Goal: Navigation & Orientation: Find specific page/section

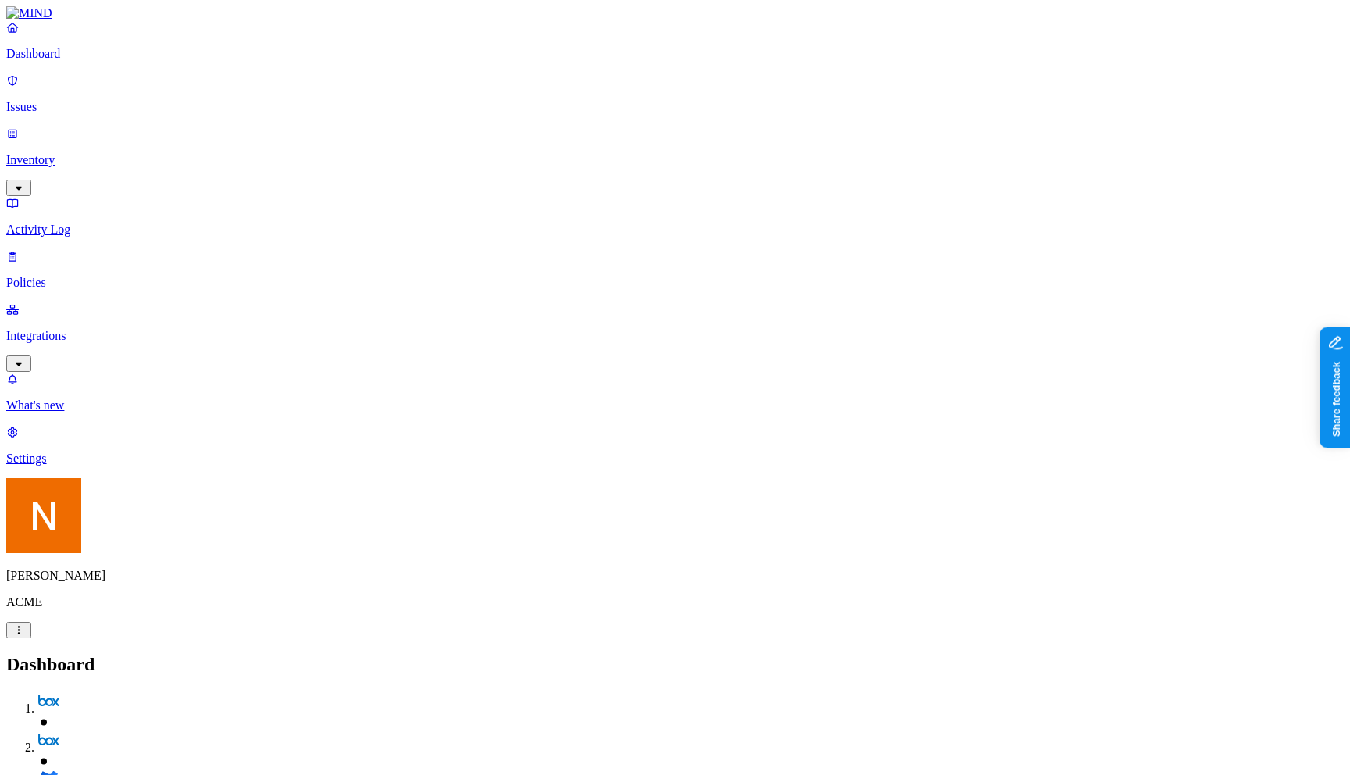
click at [98, 276] on p "Policies" at bounding box center [675, 283] width 1338 height 14
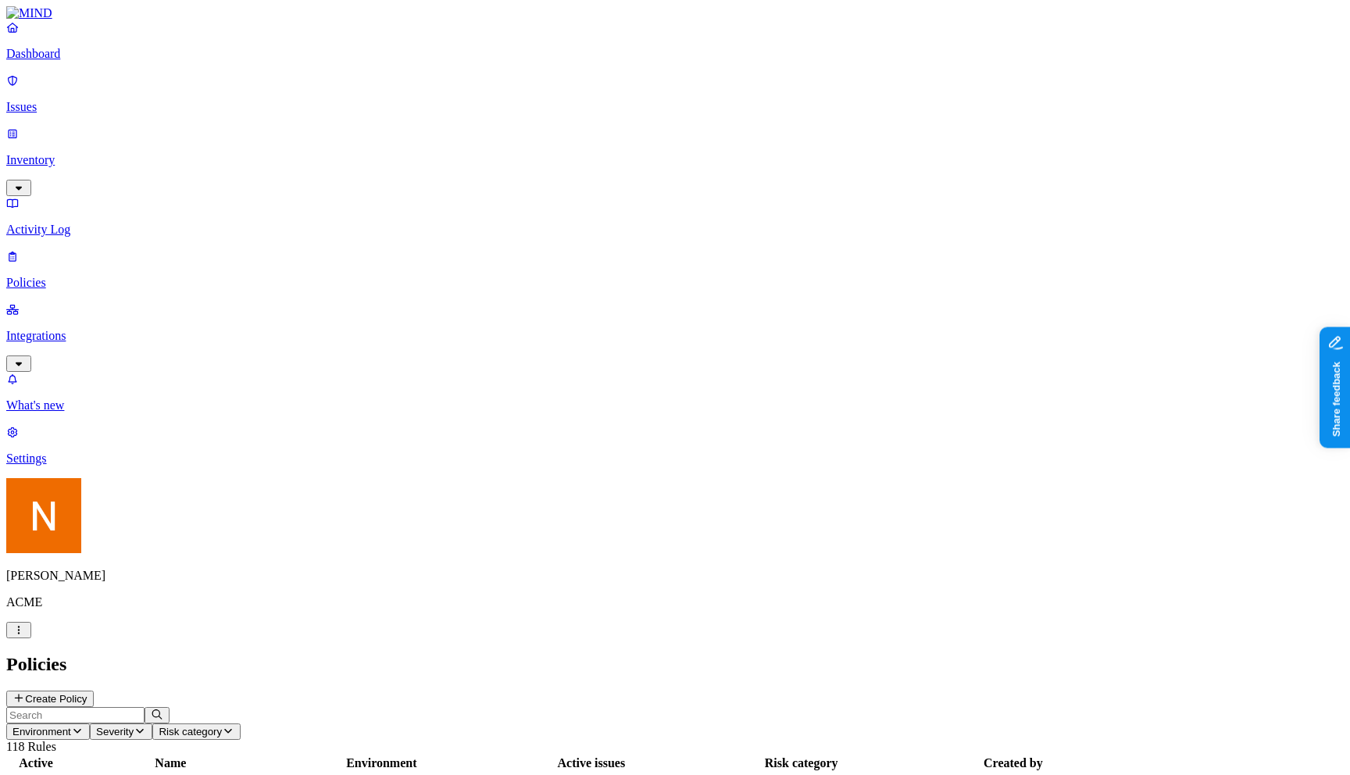
click at [38, 329] on p "Integrations" at bounding box center [675, 336] width 1338 height 14
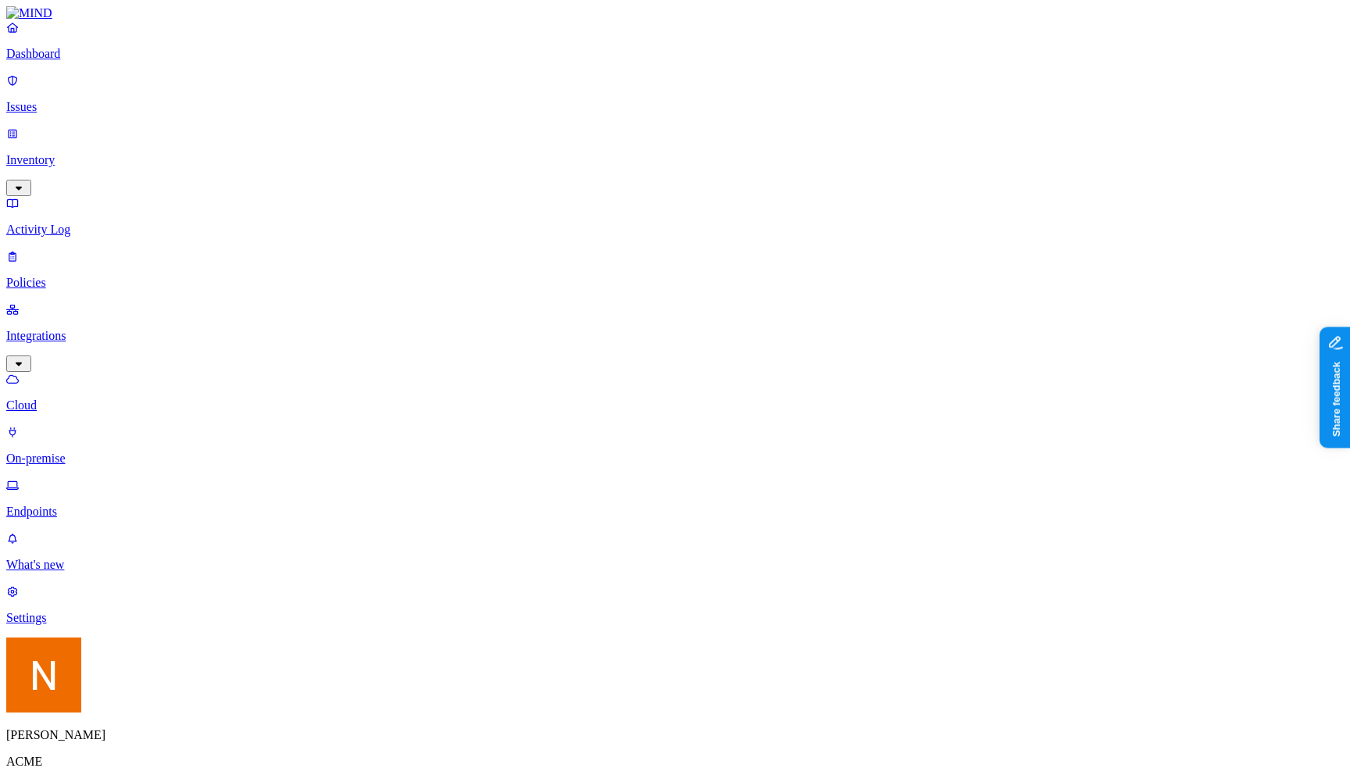
click at [107, 276] on p "Policies" at bounding box center [675, 283] width 1338 height 14
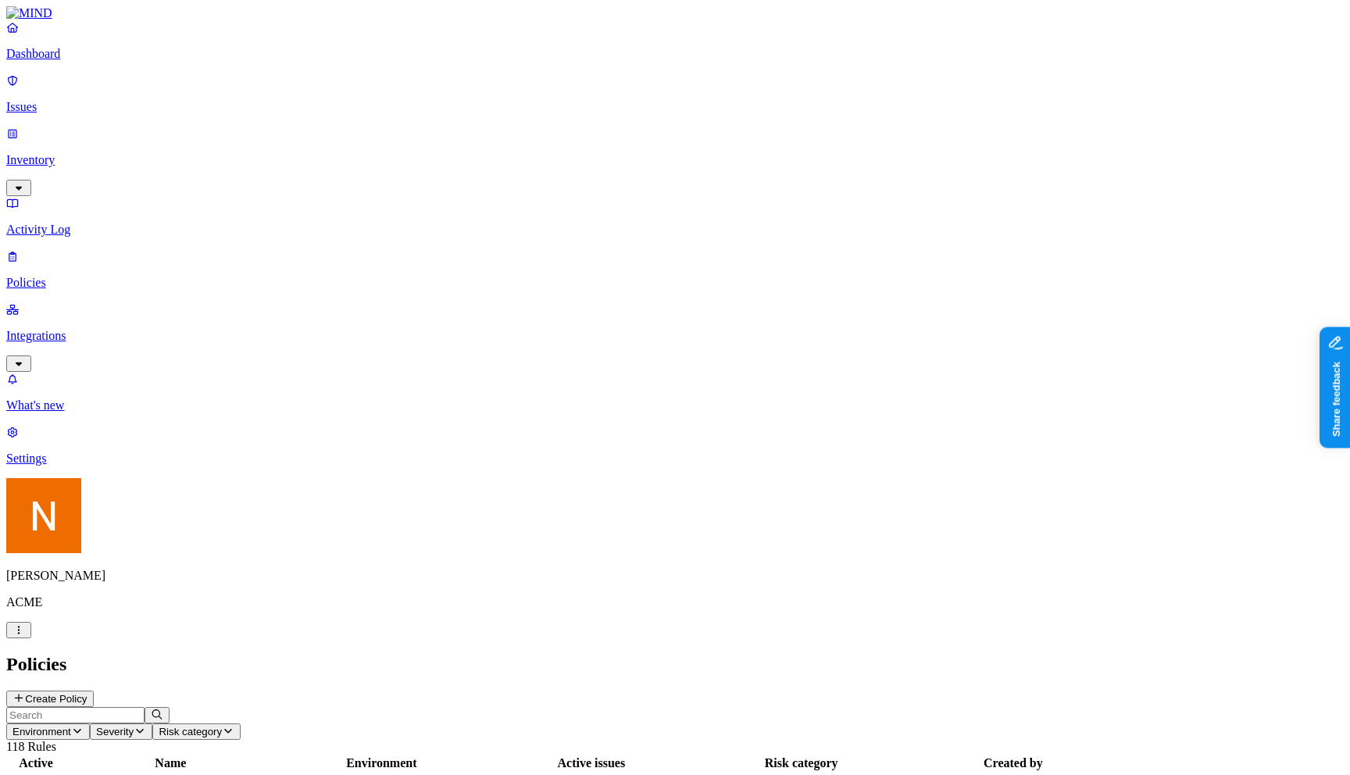
click at [123, 223] on p "Activity Log" at bounding box center [675, 230] width 1338 height 14
